Goal: Use online tool/utility: Use online tool/utility

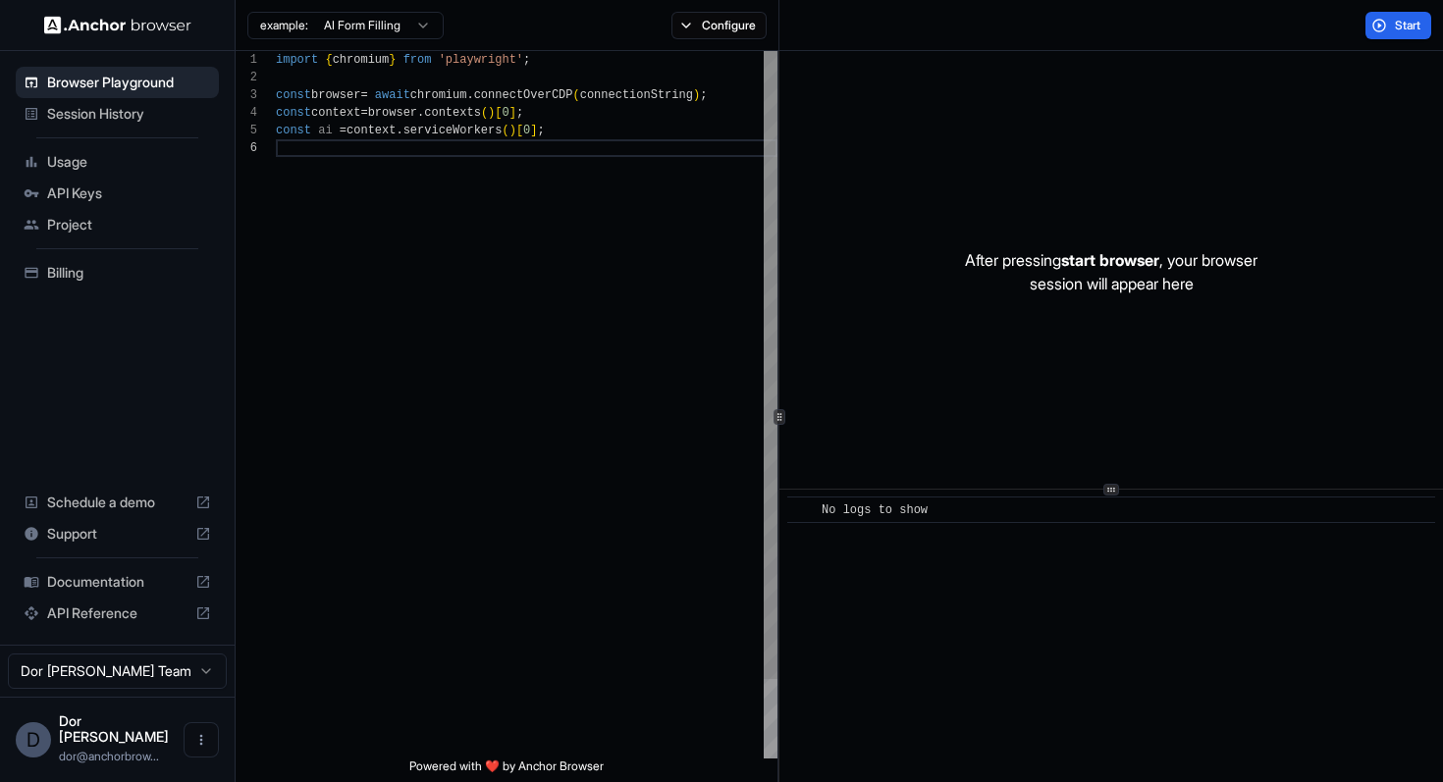
scroll to position [88, 0]
click at [483, 148] on div "import { chromium } from 'playwright' ; const browser = await chromium . connec…" at bounding box center [527, 449] width 502 height 796
type textarea "**********"
click at [1390, 23] on button "Start" at bounding box center [1398, 25] width 66 height 27
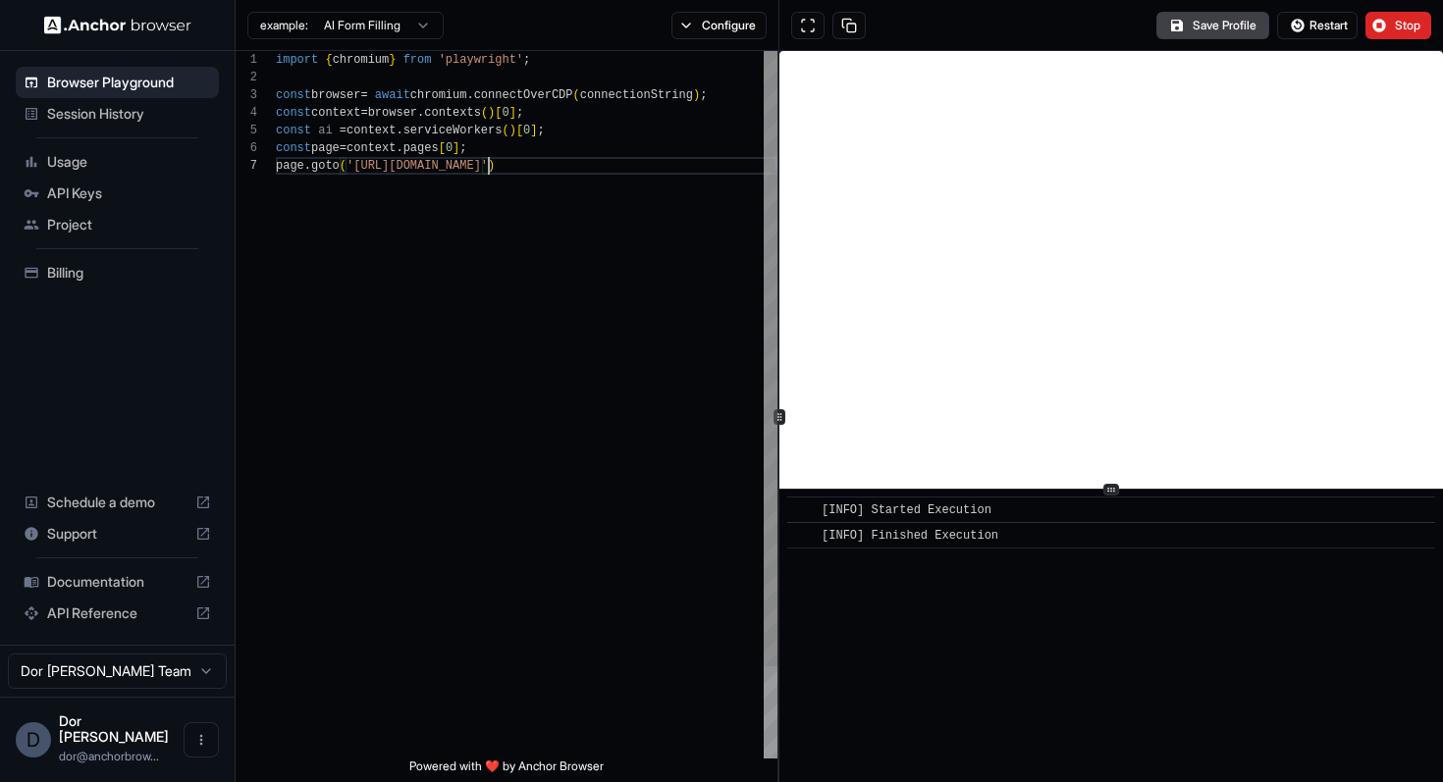
click at [709, 476] on div "import { chromium } from 'playwright' ; const browser = await chromium . connec…" at bounding box center [527, 458] width 502 height 814
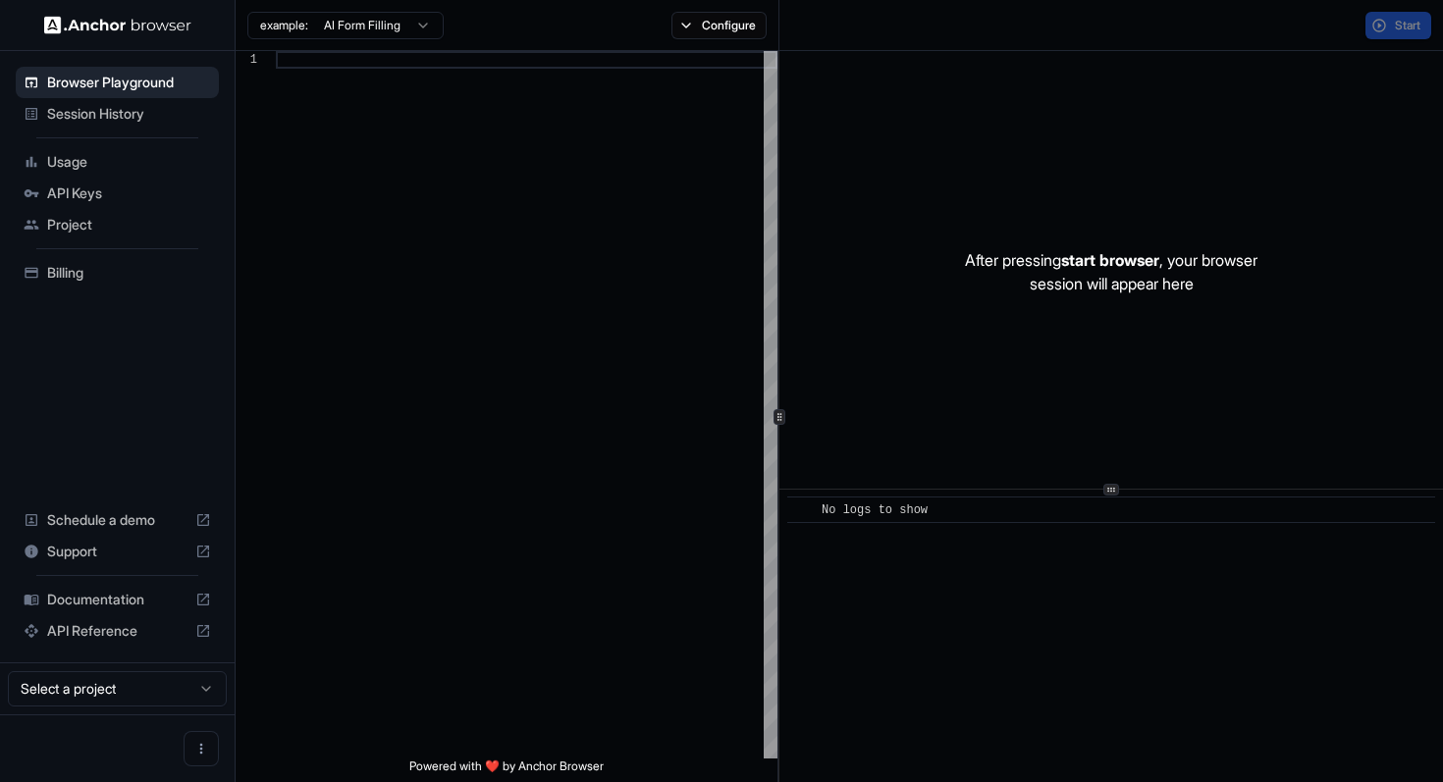
scroll to position [124, 0]
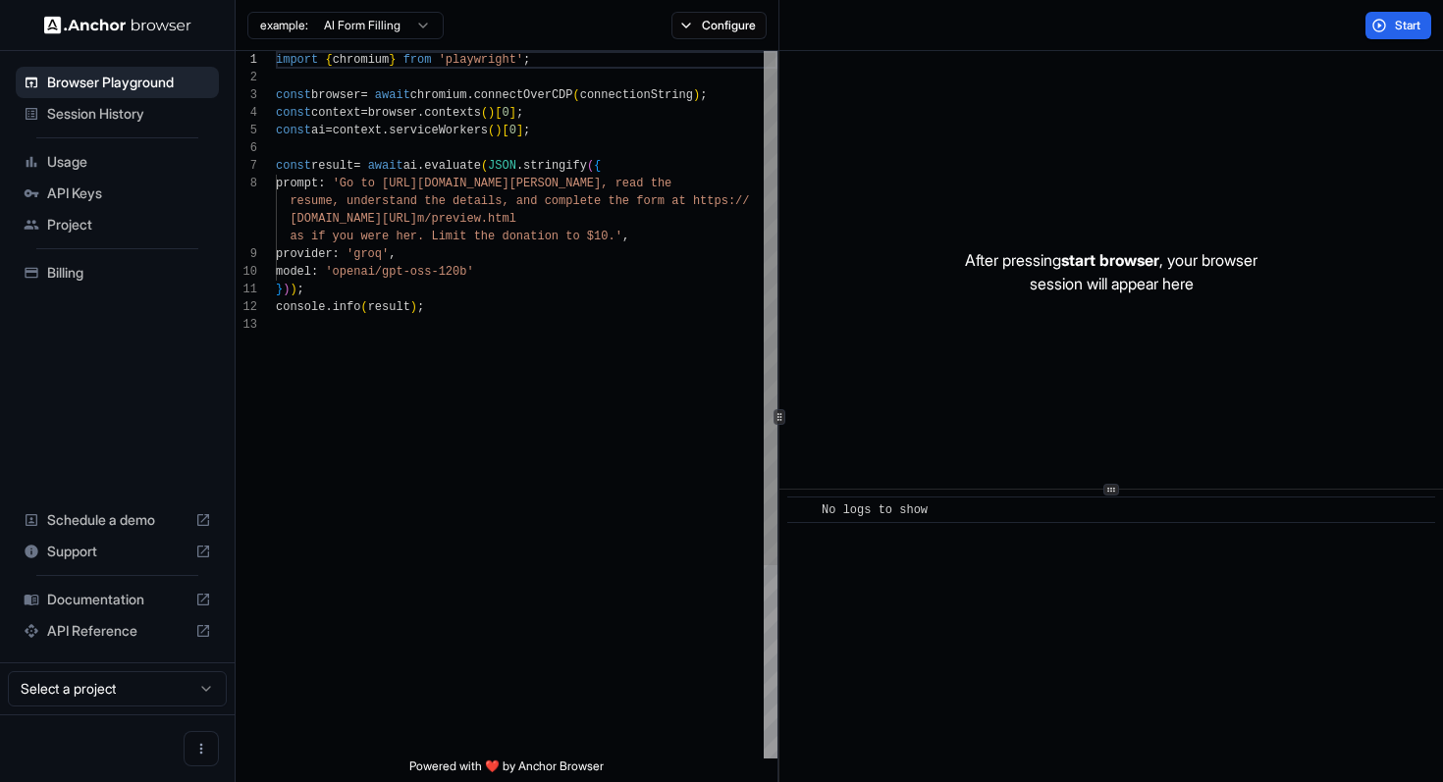
scroll to position [124, 0]
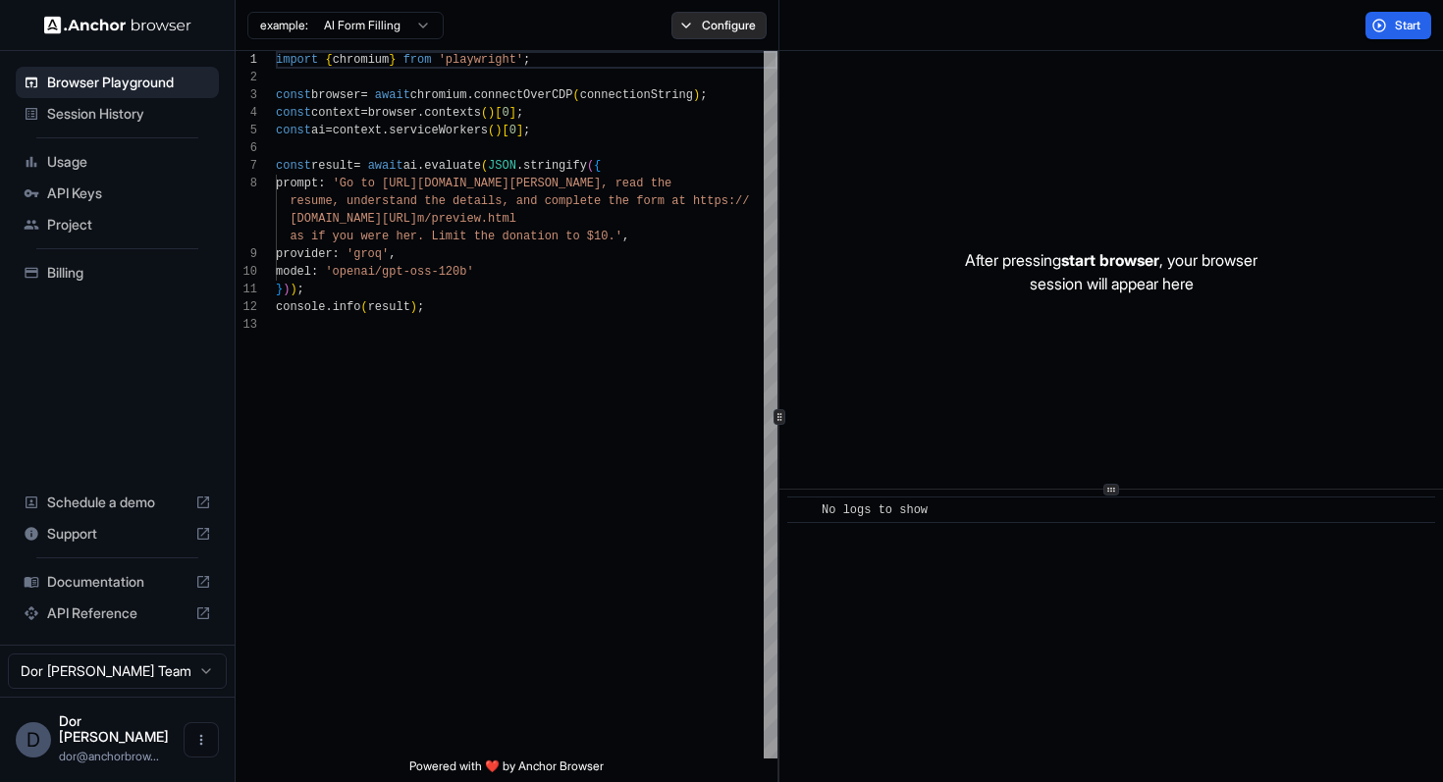
click at [723, 27] on button "Configure" at bounding box center [718, 25] width 95 height 27
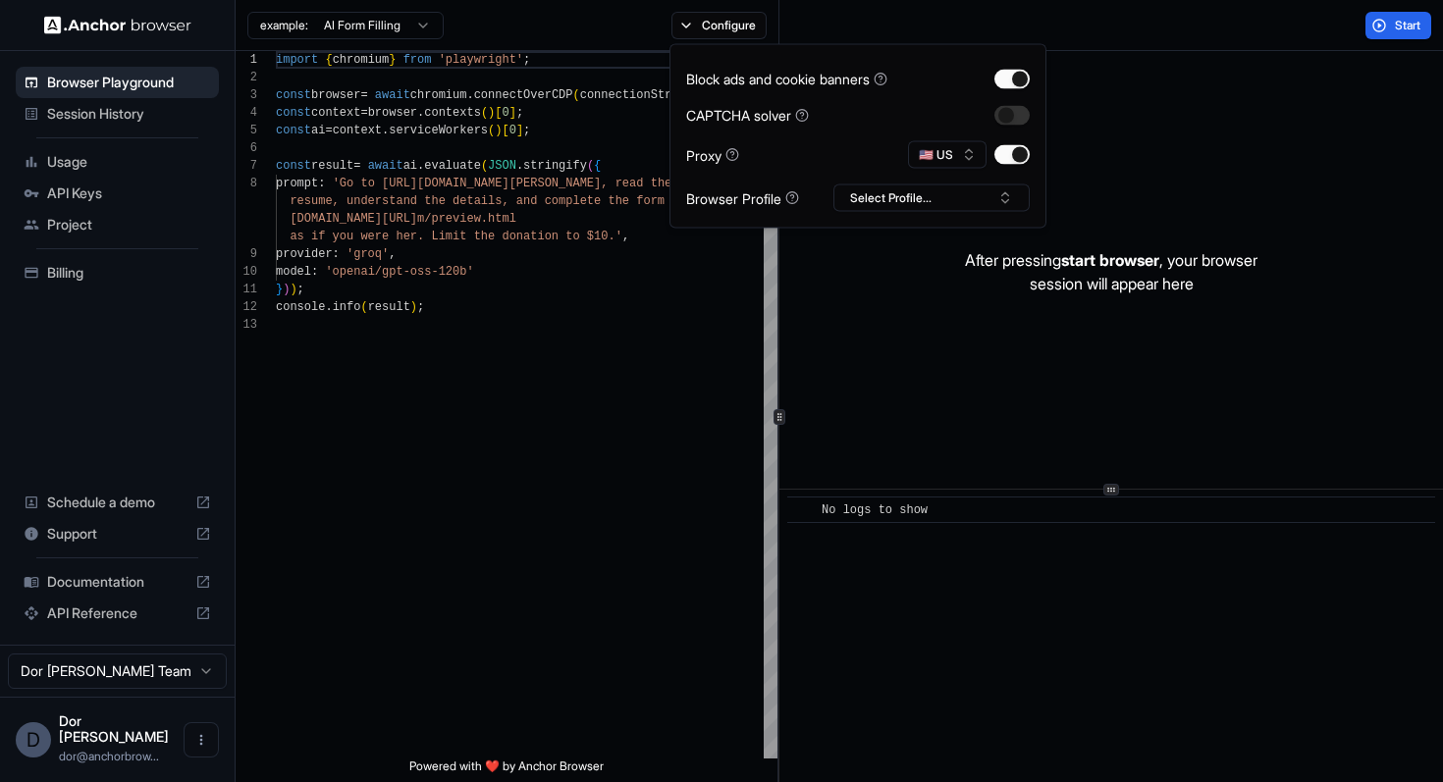
click at [1080, 27] on div "Start" at bounding box center [1111, 25] width 665 height 51
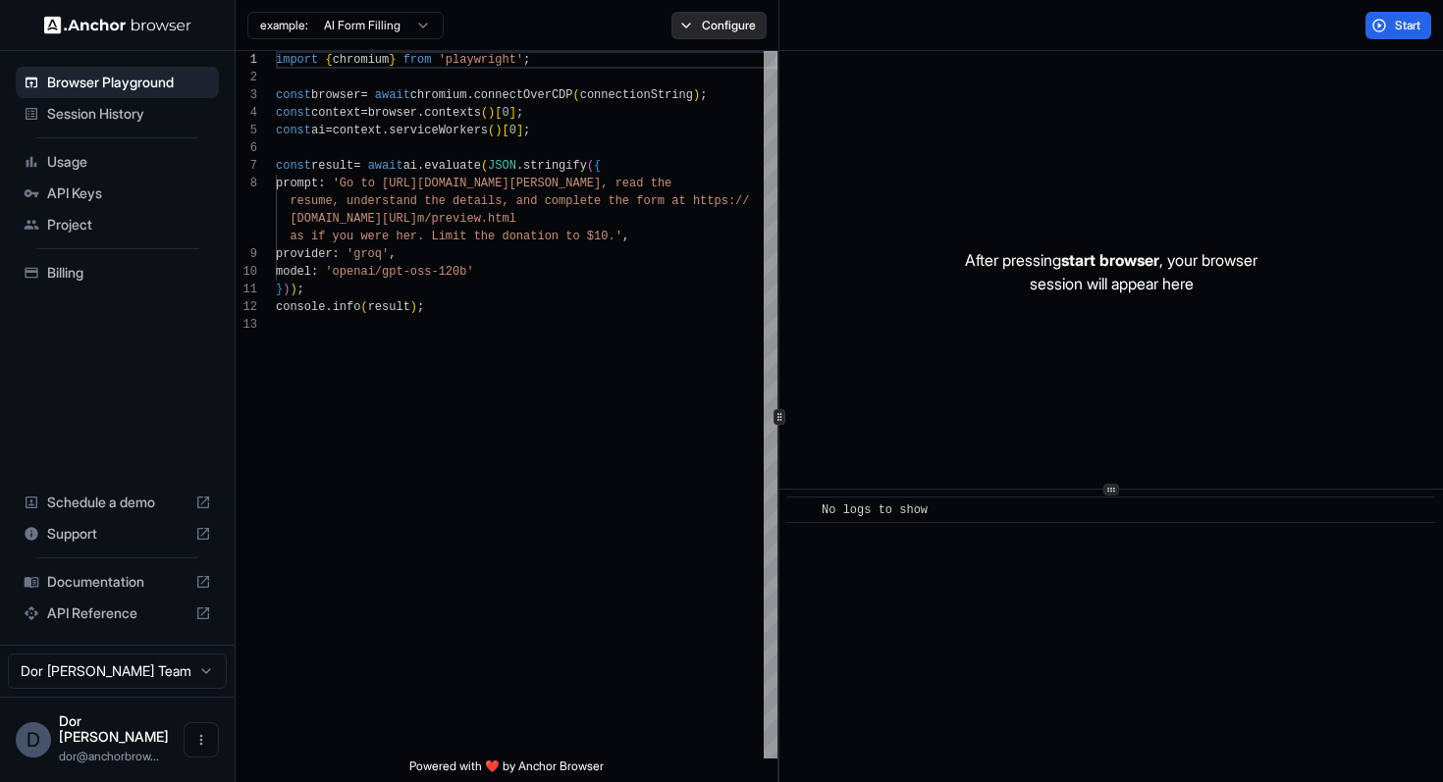
click at [718, 27] on button "Configure" at bounding box center [718, 25] width 95 height 27
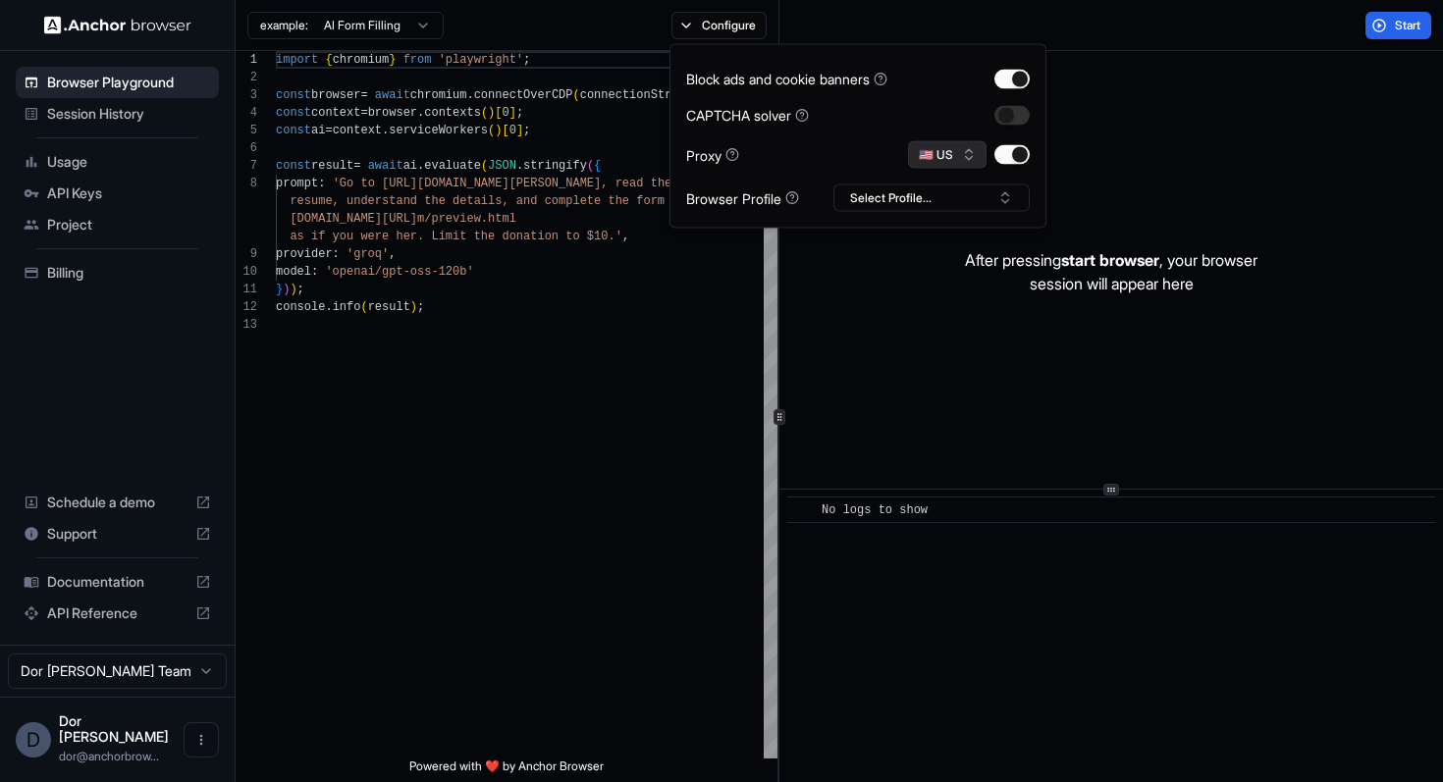
click at [951, 152] on button "🇺🇸 US" at bounding box center [947, 154] width 79 height 27
type input "***"
click at [939, 226] on div "🇮🇱 IL" at bounding box center [947, 223] width 128 height 27
click at [863, 28] on div "Start" at bounding box center [1111, 25] width 665 height 51
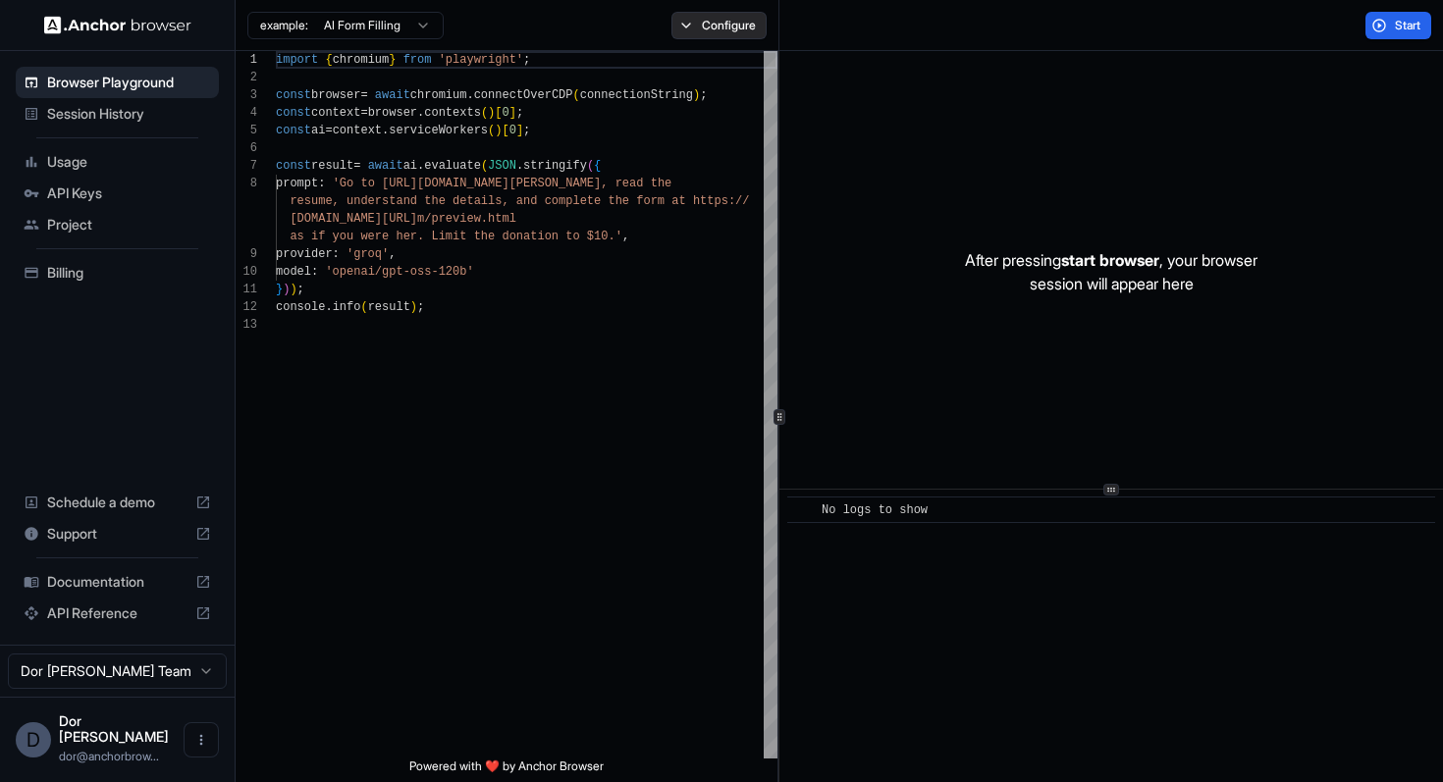
click at [724, 33] on button "Configure" at bounding box center [718, 25] width 95 height 27
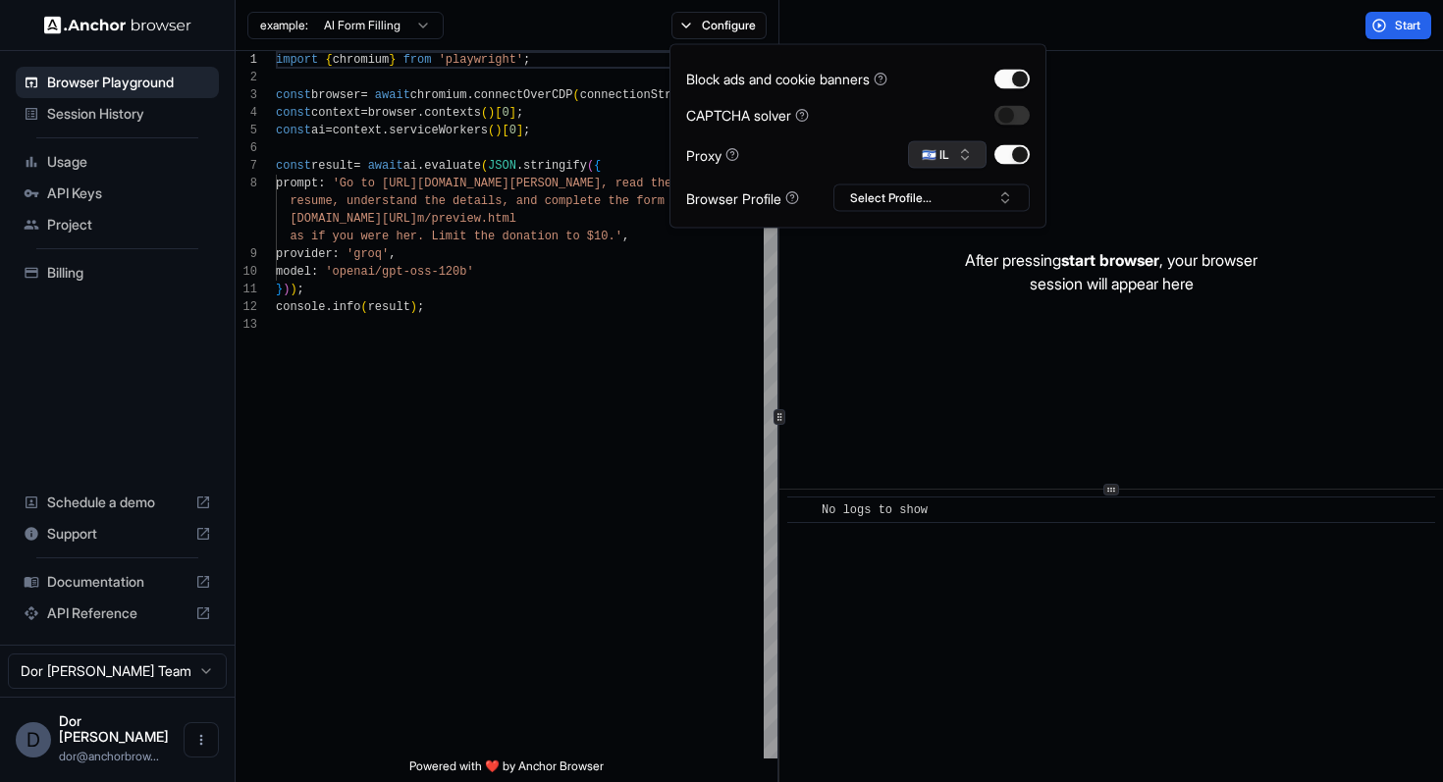
click at [940, 152] on button "🇮🇱 IL" at bounding box center [947, 154] width 79 height 27
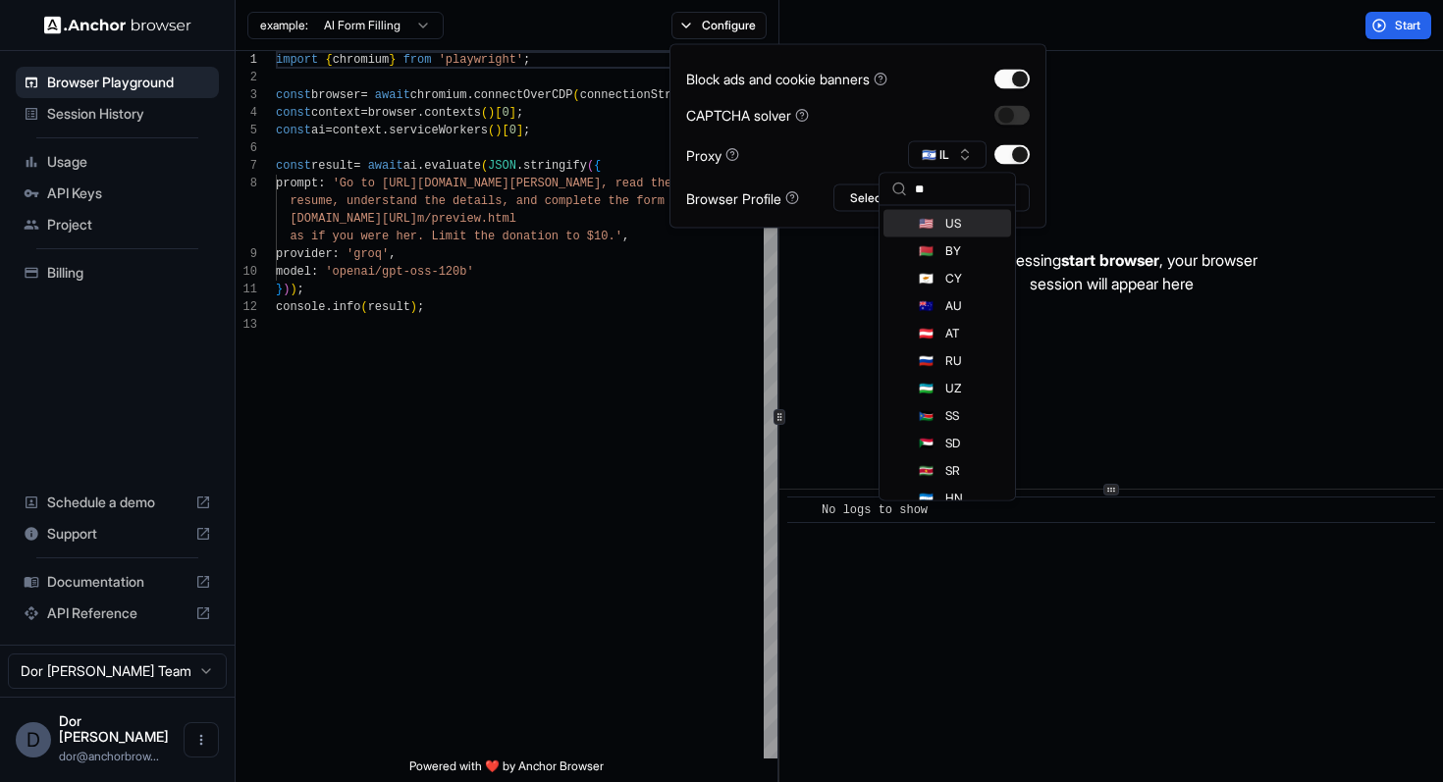
type input "**"
click at [945, 216] on span "US" at bounding box center [953, 224] width 16 height 16
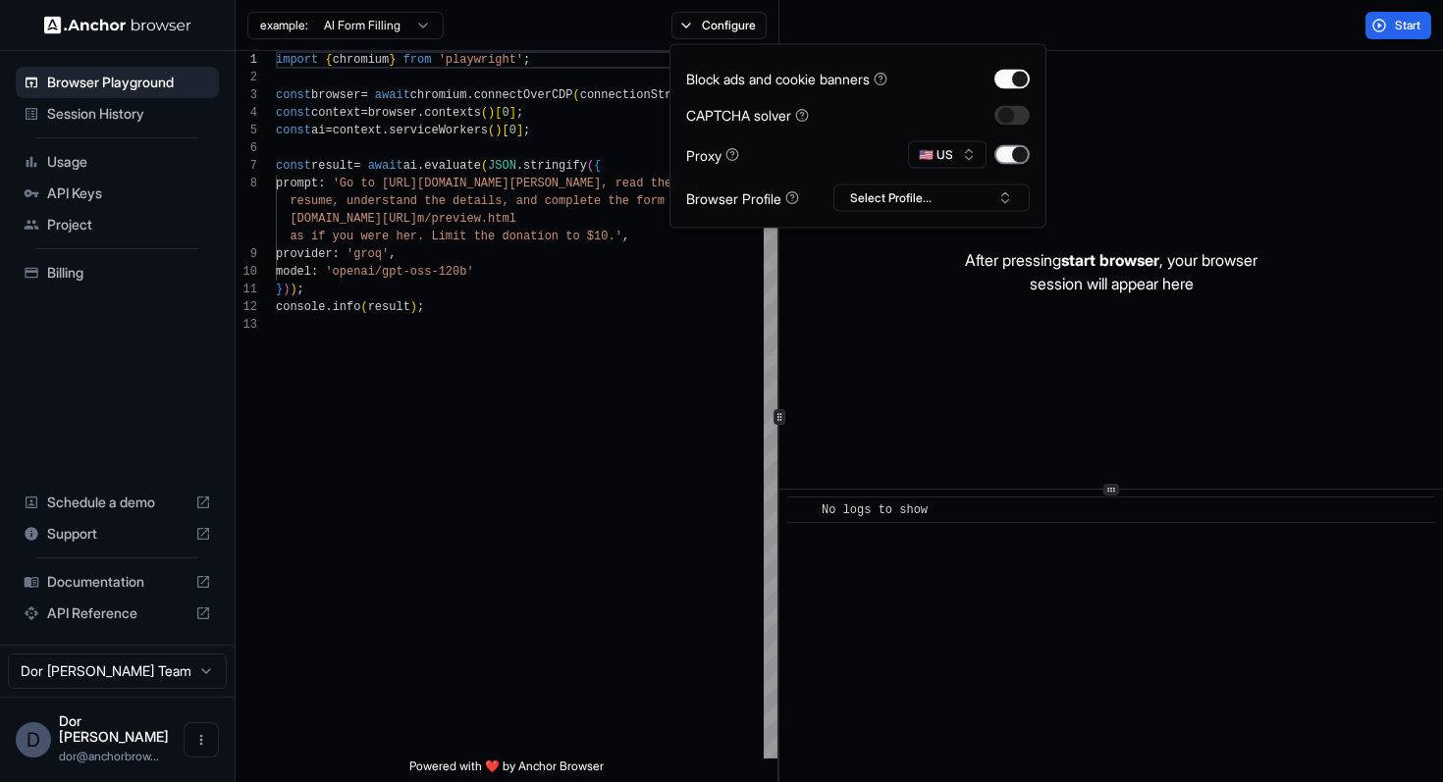
click at [1012, 155] on button "button" at bounding box center [1011, 155] width 35 height 20
click at [1006, 155] on button "button" at bounding box center [1011, 155] width 35 height 20
click at [1132, 35] on div "Start" at bounding box center [1111, 25] width 665 height 51
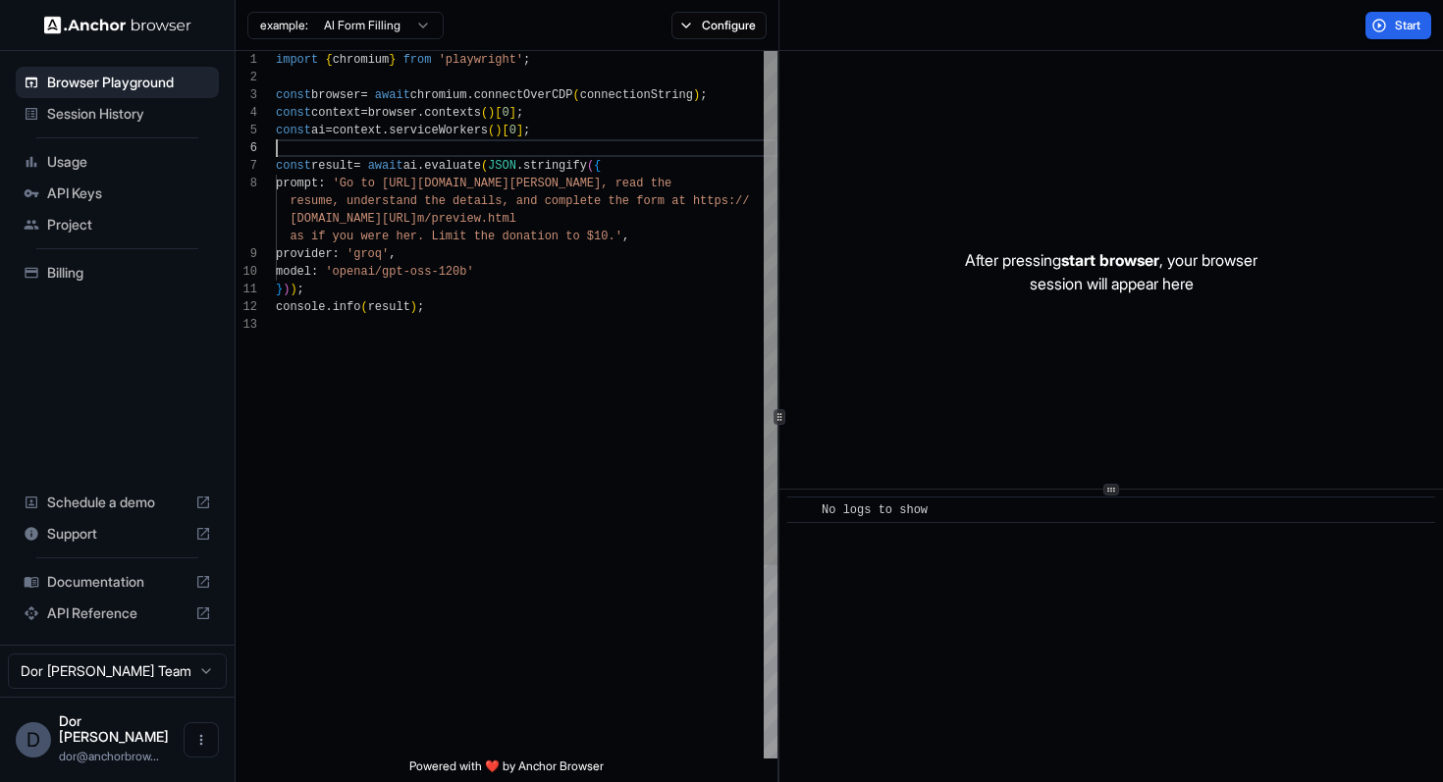
scroll to position [88, 0]
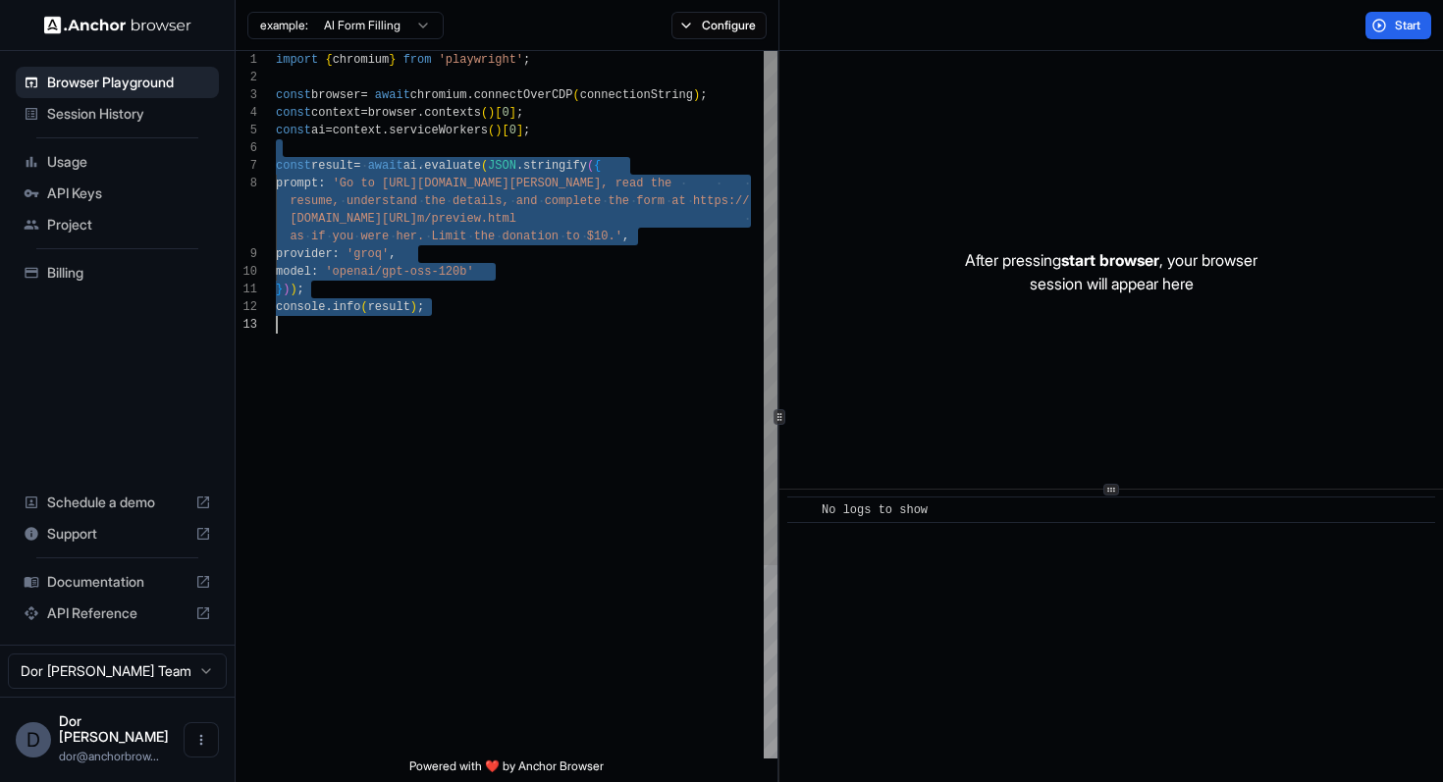
drag, startPoint x: 381, startPoint y: 143, endPoint x: 387, endPoint y: 530, distance: 386.8
click at [387, 530] on div "import { chromium } from 'playwright' ; const browser = await chromium . connec…" at bounding box center [527, 537] width 502 height 973
type textarea "**********"
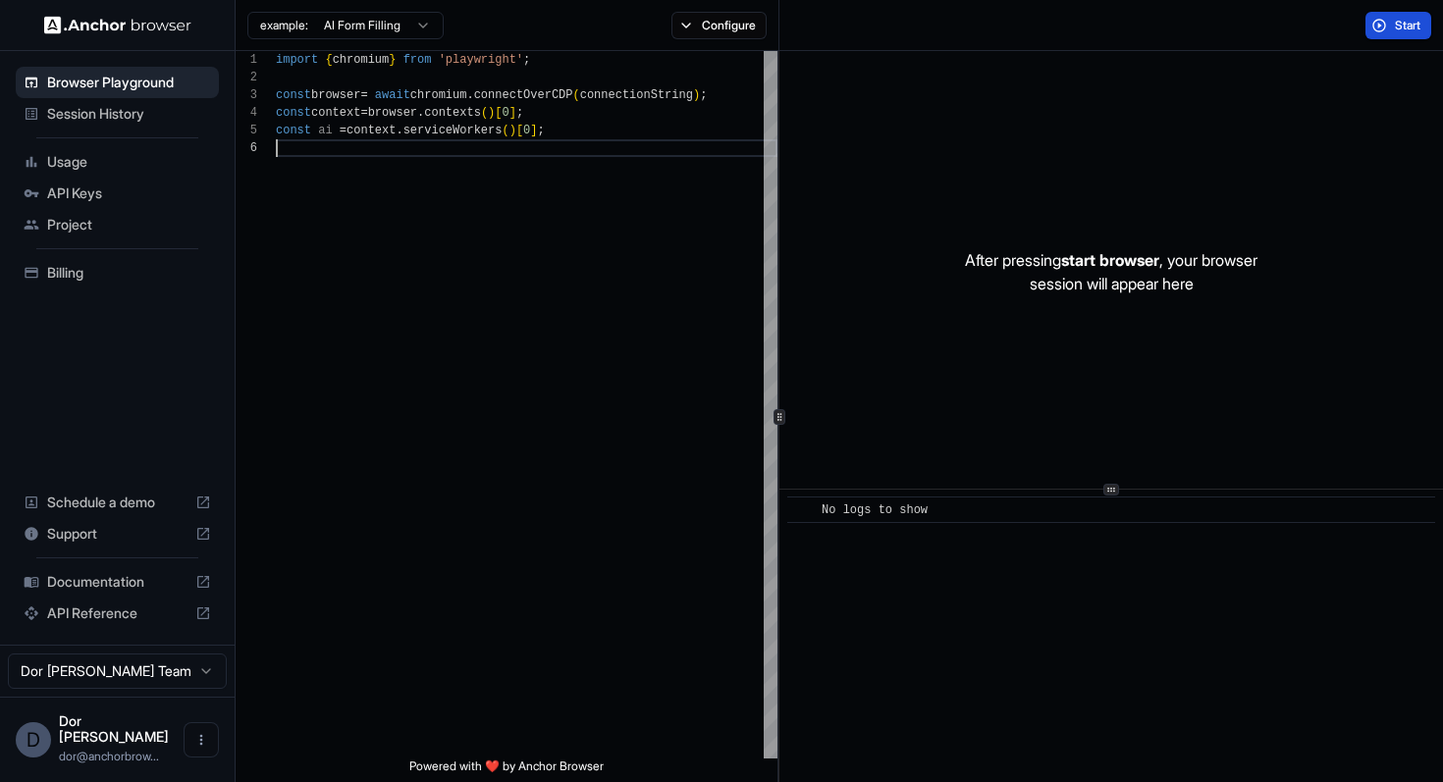
click at [1379, 14] on button "Start" at bounding box center [1398, 25] width 66 height 27
